Goal: Task Accomplishment & Management: Use online tool/utility

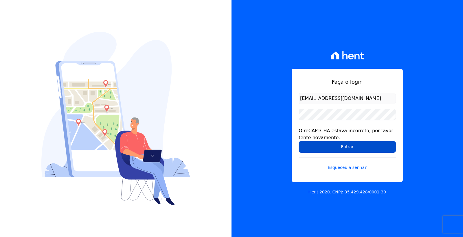
click at [313, 151] on input "Entrar" at bounding box center [346, 147] width 97 height 12
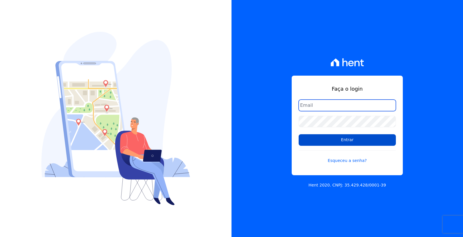
type input "[EMAIL_ADDRESS][DOMAIN_NAME]"
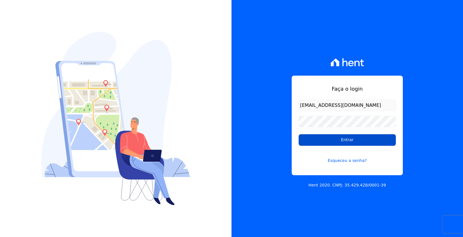
click at [344, 137] on input "Entrar" at bounding box center [346, 140] width 97 height 12
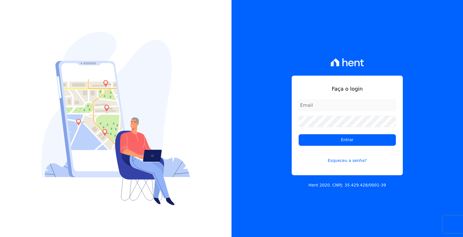
type input "cobranca@loulycaixe.com.br"
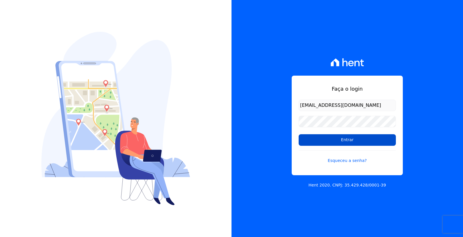
click at [347, 139] on input "Entrar" at bounding box center [346, 140] width 97 height 12
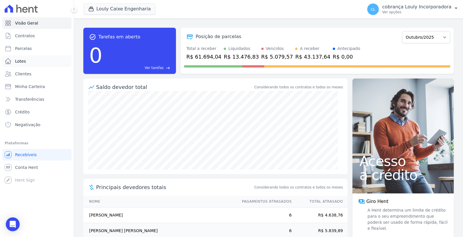
click at [29, 63] on link "Lotes" at bounding box center [36, 62] width 69 height 12
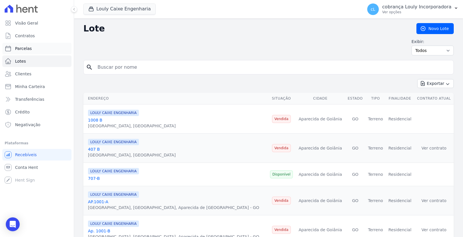
click at [28, 46] on span "Parcelas" at bounding box center [23, 49] width 17 height 6
select select
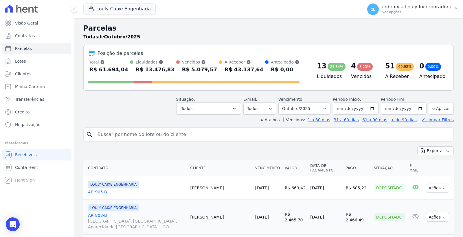
click at [136, 139] on input "search" at bounding box center [272, 135] width 357 height 12
click at [123, 137] on input "search" at bounding box center [272, 135] width 357 height 12
paste input "[PERSON_NAME]"
type input "[PERSON_NAME]"
select select
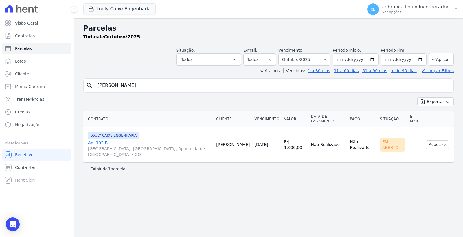
click at [104, 140] on link "Ap. 102-[GEOGRAPHIC_DATA], [GEOGRAPHIC_DATA], Aparecida de [GEOGRAPHIC_DATA]" at bounding box center [149, 148] width 123 height 17
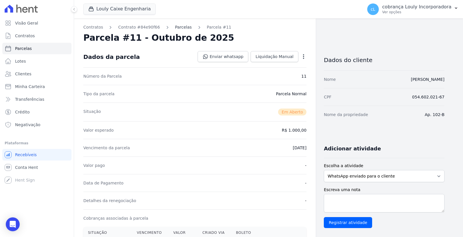
click at [176, 27] on link "Parcelas" at bounding box center [183, 27] width 17 height 6
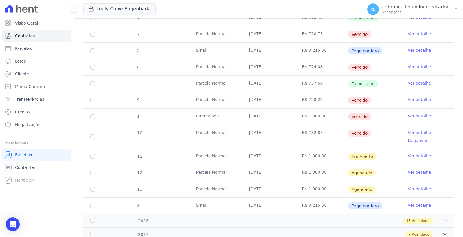
scroll to position [246, 0]
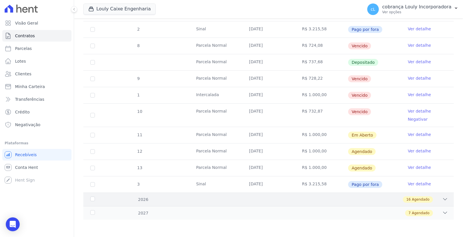
click at [442, 198] on icon at bounding box center [445, 200] width 6 height 6
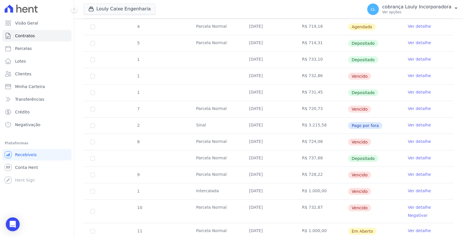
scroll to position [0, 0]
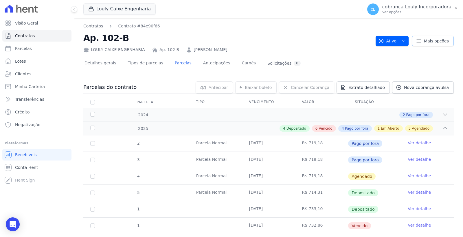
click at [435, 43] on span "Mais opções" at bounding box center [436, 41] width 25 height 6
click at [344, 46] on div "LOULY CAIXE ENGENHARIA Ap. 102-B HERICA SOUSA CAMPOS" at bounding box center [226, 49] width 287 height 8
click at [407, 88] on span "Nova cobrança avulsa" at bounding box center [426, 88] width 45 height 6
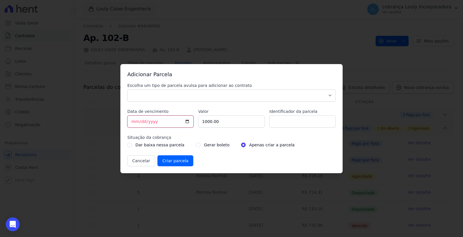
click at [186, 121] on input "[DATE]" at bounding box center [160, 122] width 66 height 12
type input "2025-10-10"
click at [226, 121] on input "1000.00" at bounding box center [231, 122] width 66 height 12
drag, startPoint x: 226, startPoint y: 121, endPoint x: 193, endPoint y: 121, distance: 33.0
click at [193, 121] on div "Escolha um tipo de parcela avulsa para adicionar ao contrato Parcela Normal Sin…" at bounding box center [231, 125] width 208 height 84
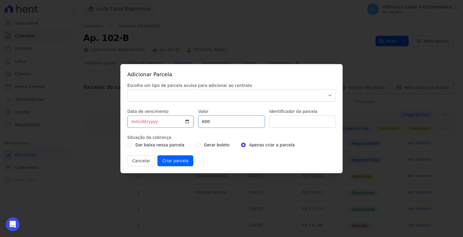
click at [157, 156] on input "Criar parcela" at bounding box center [175, 161] width 36 height 11
click at [219, 125] on input "600" at bounding box center [231, 122] width 66 height 12
click at [258, 124] on input "599.99" at bounding box center [231, 122] width 66 height 12
type input "600"
click at [258, 119] on input "600" at bounding box center [231, 122] width 66 height 12
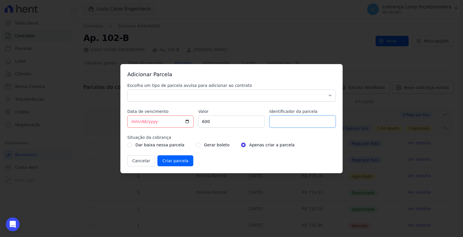
click at [288, 119] on input "Identificador da parcela" at bounding box center [302, 122] width 66 height 12
type input "1"
click at [201, 135] on label "Situação da cobrança" at bounding box center [231, 138] width 208 height 6
click at [167, 99] on select "Parcela Normal Sinal Caução Intercalada Chaves Pré Chaves Pós Chaves Taxas Quit…" at bounding box center [231, 96] width 208 height 12
select select "down_payment"
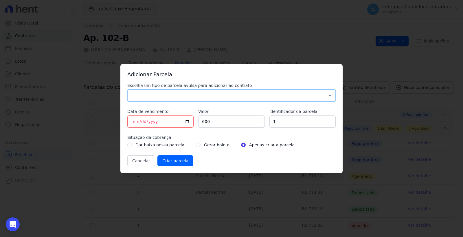
click at [127, 90] on select "Parcela Normal Sinal Caução Intercalada Chaves Pré Chaves Pós Chaves Taxas Quit…" at bounding box center [231, 96] width 208 height 12
click at [179, 163] on input "Criar parcela" at bounding box center [175, 161] width 36 height 11
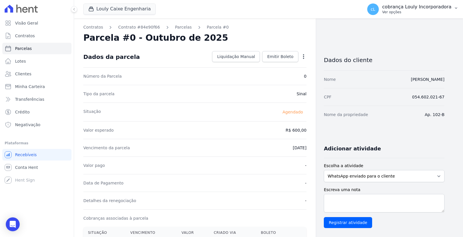
click at [422, 9] on p "cobrança Louly Incorporadora" at bounding box center [416, 7] width 69 height 6
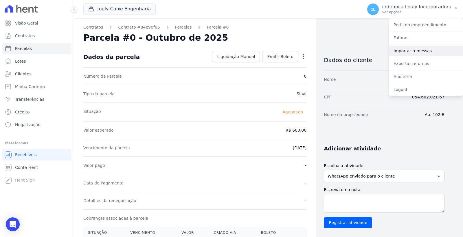
click at [413, 53] on link "Importar remessas" at bounding box center [426, 51] width 74 height 10
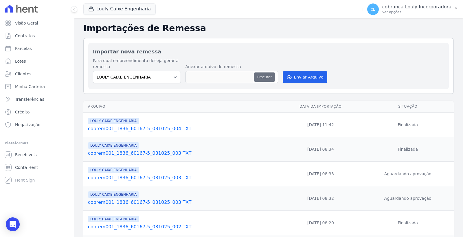
click at [258, 78] on button "Procurar" at bounding box center [264, 77] width 21 height 9
type input "cobrem001_1836_60167-5_061025_001.TXT"
click at [309, 78] on button "Enviar Arquivo" at bounding box center [305, 77] width 45 height 12
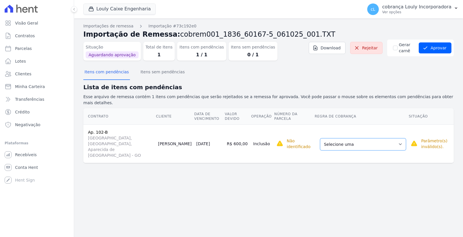
click at [366, 139] on select "Selecione uma Nova Parcela Avulsa Parcela Avulsa Existente Parcela Normal (1 X …" at bounding box center [363, 145] width 86 height 12
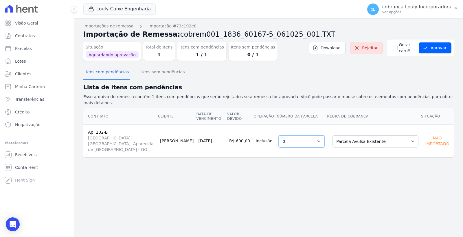
click at [322, 136] on select "Selecione uma 1 0" at bounding box center [301, 142] width 46 height 12
click at [372, 180] on div "Importações de remessa Importação #73c192e0 Importação de Remessa: cobrem001_18…" at bounding box center [268, 128] width 389 height 219
click at [434, 45] on button "Aprovar" at bounding box center [434, 48] width 33 height 11
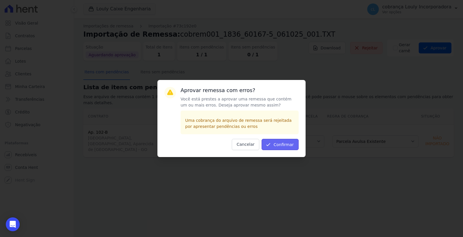
click at [291, 142] on button "Confirmar" at bounding box center [279, 144] width 37 height 11
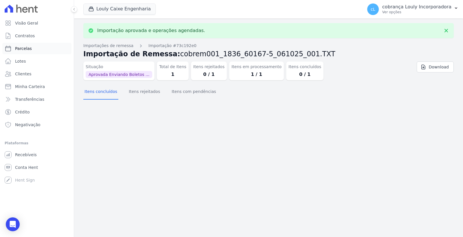
click at [32, 51] on link "Parcelas" at bounding box center [36, 49] width 69 height 12
select select
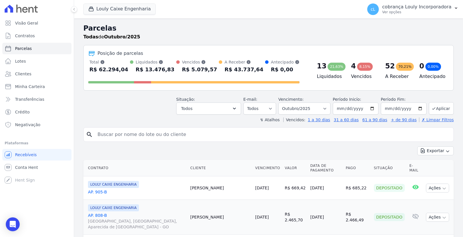
click at [167, 137] on input "search" at bounding box center [272, 135] width 357 height 12
paste input "\\srv-uau-bd\UAU\CAIXA\COBRANCA\REMESSA TEMPORARIA\"
type input "\\srv-uau-bd\UAU\CAIXA\COBRANCA\REMESSA TEMPORARIA\"
drag, startPoint x: 250, startPoint y: 133, endPoint x: 45, endPoint y: 133, distance: 204.7
click at [46, 133] on div "Visão Geral Contratos [GEOGRAPHIC_DATA] Lotes Clientes Minha Carteira Transferê…" at bounding box center [231, 118] width 463 height 237
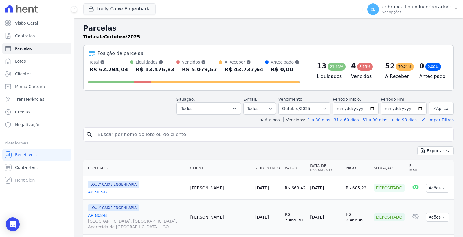
click at [158, 136] on input "search" at bounding box center [272, 135] width 357 height 12
paste input "[PERSON_NAME]"
type input "[PERSON_NAME]"
select select
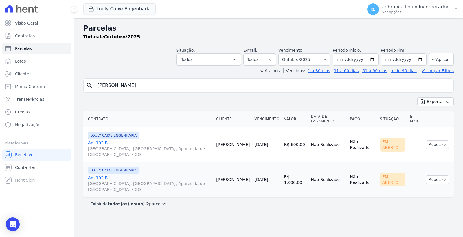
click at [98, 140] on link "Ap. 102-[GEOGRAPHIC_DATA], [GEOGRAPHIC_DATA], Aparecida de [GEOGRAPHIC_DATA]" at bounding box center [149, 148] width 123 height 17
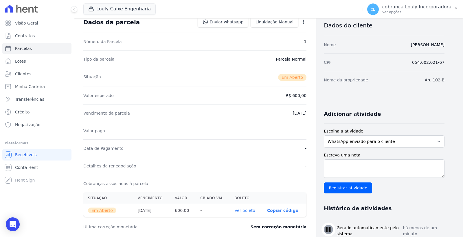
scroll to position [96, 0]
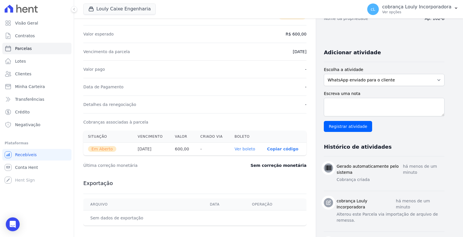
click at [247, 150] on link "Ver boleto" at bounding box center [245, 149] width 21 height 5
click at [432, 9] on p "cobrança Louly Incorporadora" at bounding box center [416, 7] width 69 height 6
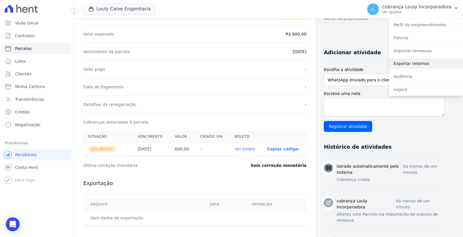
click at [411, 62] on link "Exportar retornos" at bounding box center [426, 63] width 74 height 10
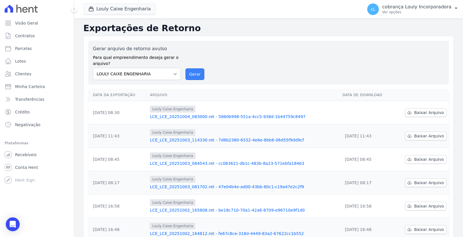
click at [191, 78] on button "Gerar" at bounding box center [194, 75] width 19 height 12
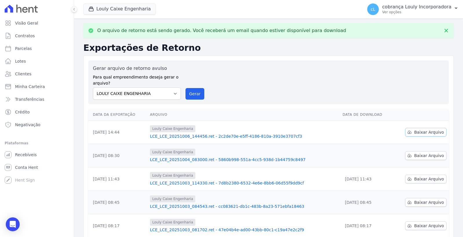
click at [414, 131] on span "Baixar Arquivo" at bounding box center [429, 133] width 30 height 6
